Goal: Transaction & Acquisition: Purchase product/service

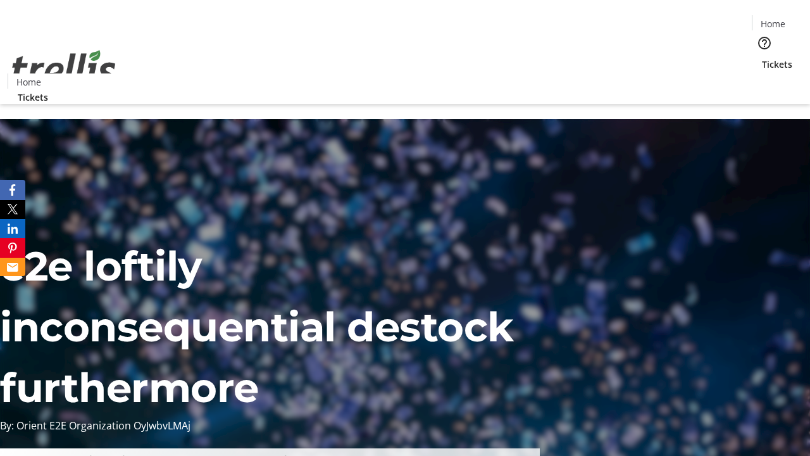
click at [762, 58] on span "Tickets" at bounding box center [777, 64] width 30 height 13
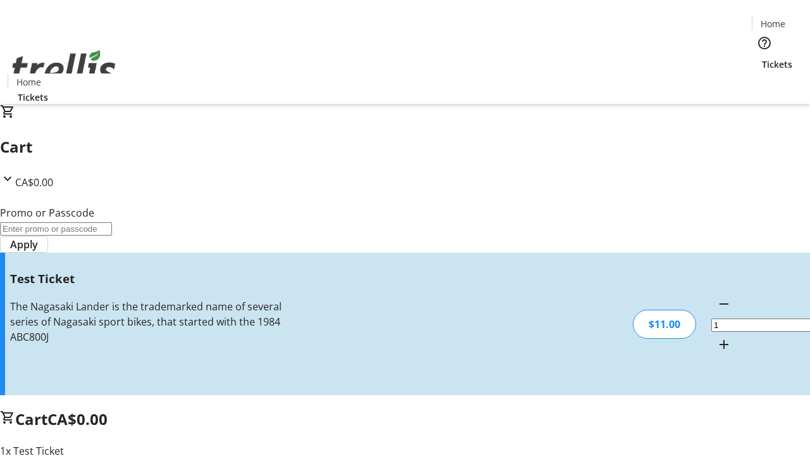
type input "UNLOCK"
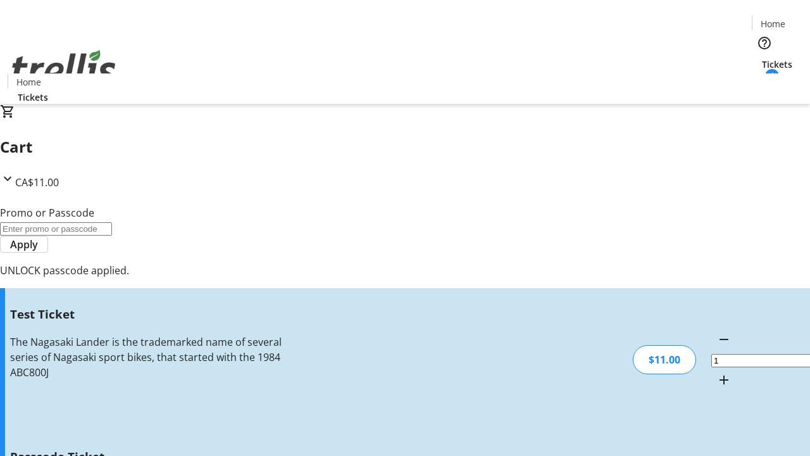
type input "5"
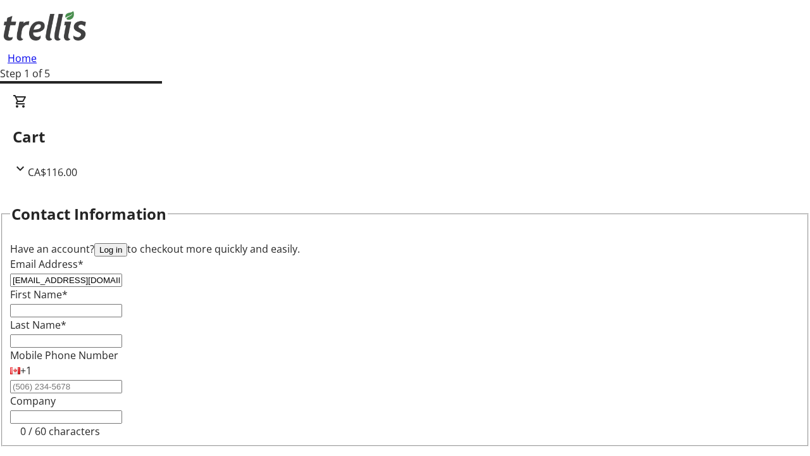
type input "[EMAIL_ADDRESS][DOMAIN_NAME]"
type input "Anabelle"
type input "[PERSON_NAME]"
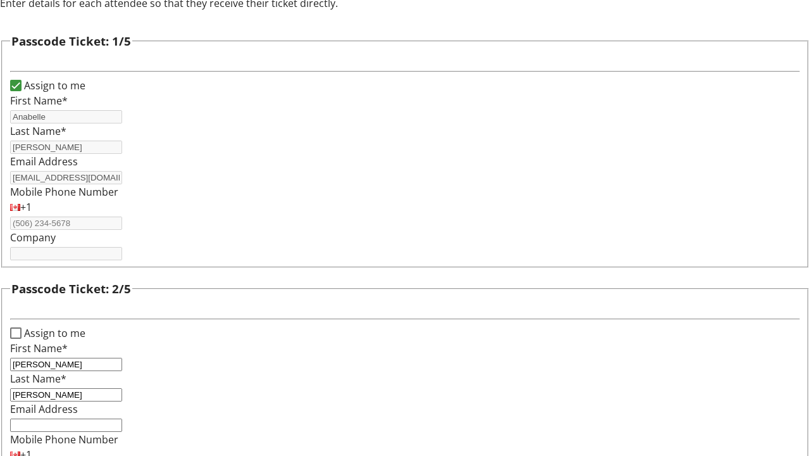
type input "[PERSON_NAME]"
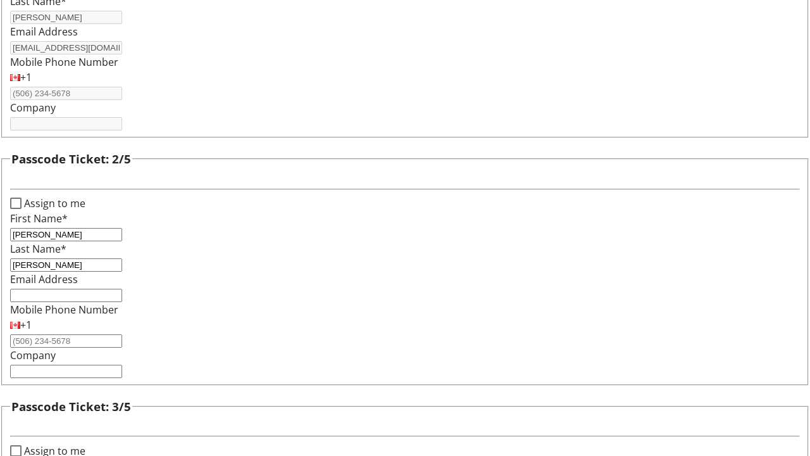
type input "[PERSON_NAME]"
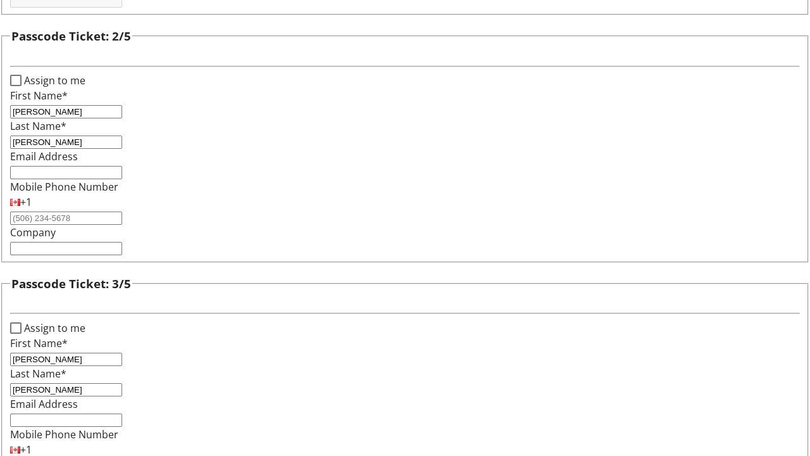
type input "[PERSON_NAME]"
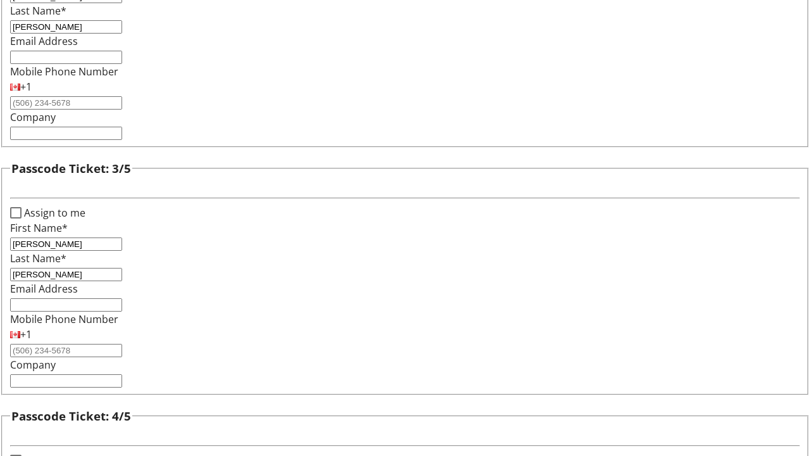
type input "[PERSON_NAME]"
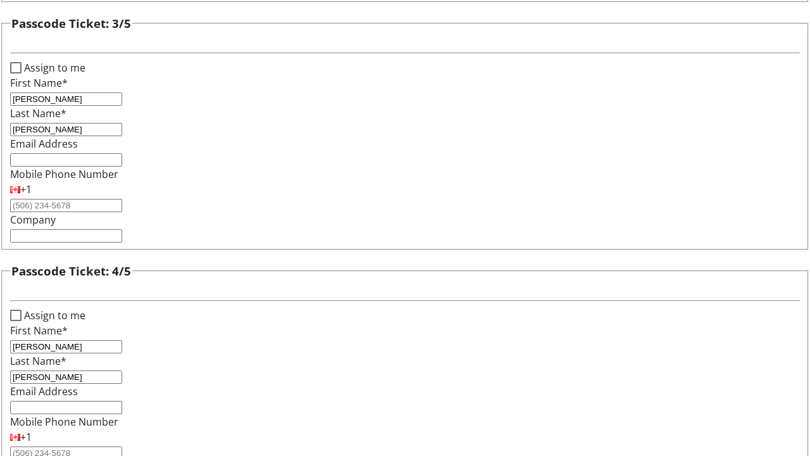
type input "[PERSON_NAME]"
checkbox input "true"
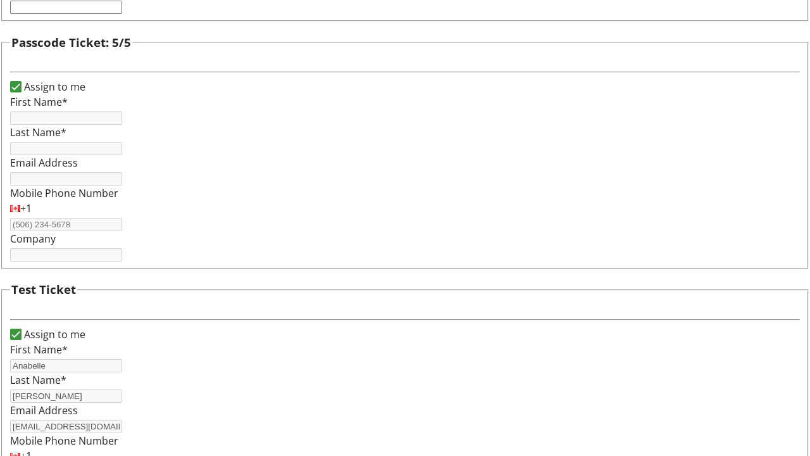
type input "Anabelle"
type input "[PERSON_NAME]"
type input "[EMAIL_ADDRESS][DOMAIN_NAME]"
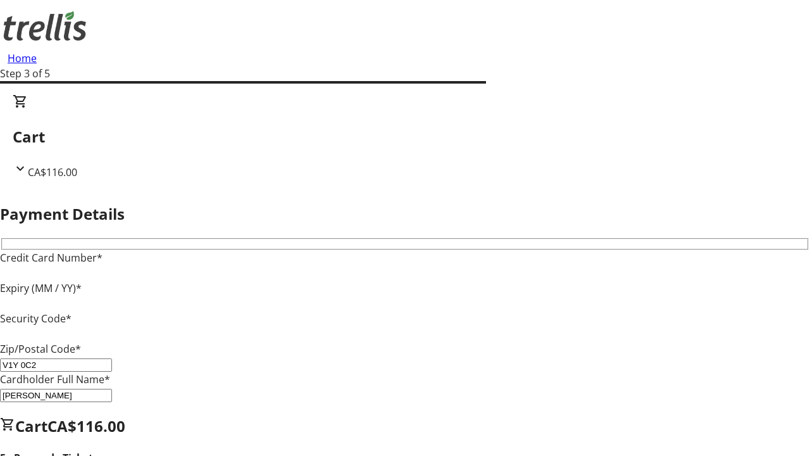
type input "V1Y 0C2"
